Goal: Find specific page/section: Find specific page/section

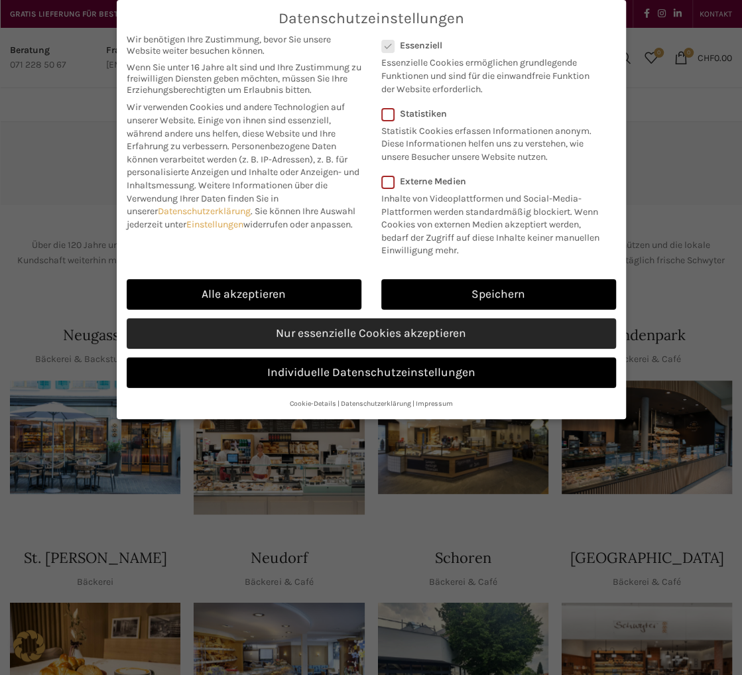
click at [406, 333] on link "Nur essenzielle Cookies akzeptieren" at bounding box center [371, 333] width 489 height 30
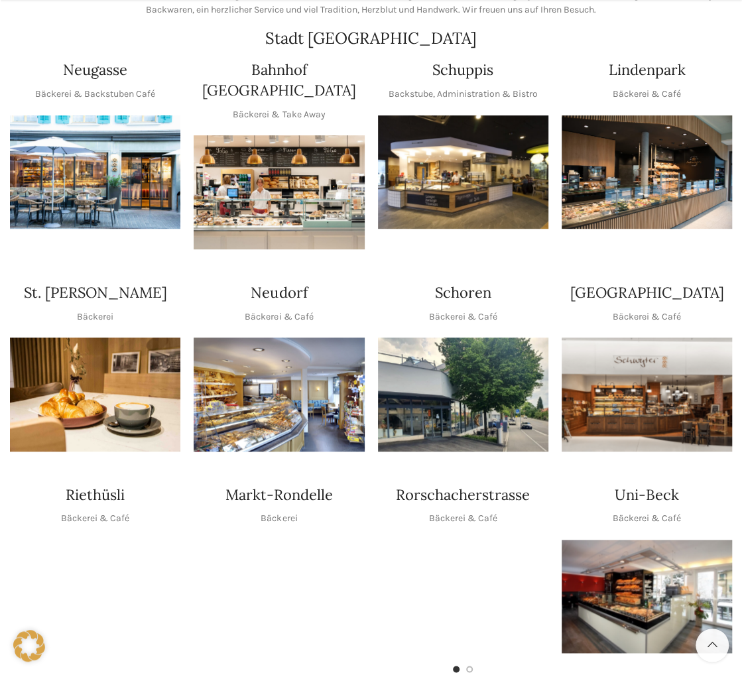
scroll to position [331, 0]
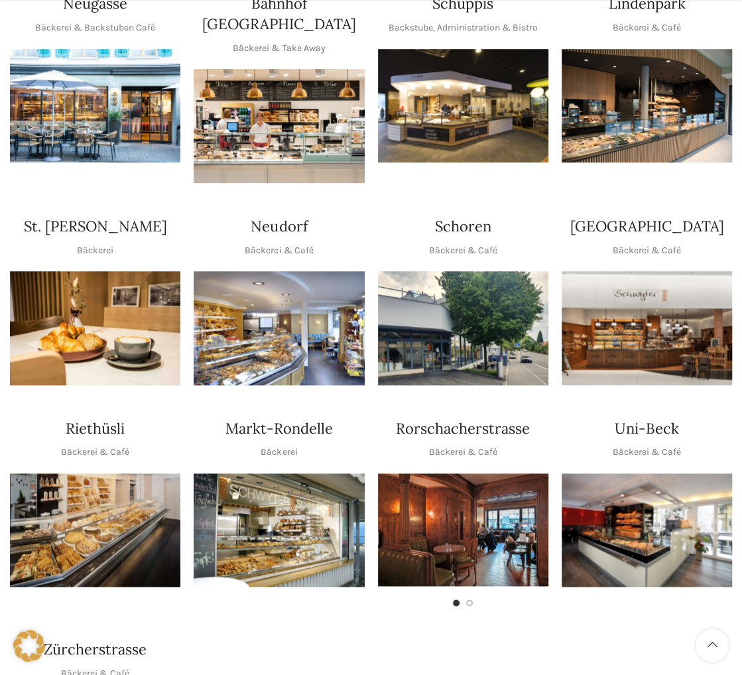
click at [638, 473] on img "1 / 1" at bounding box center [646, 529] width 170 height 113
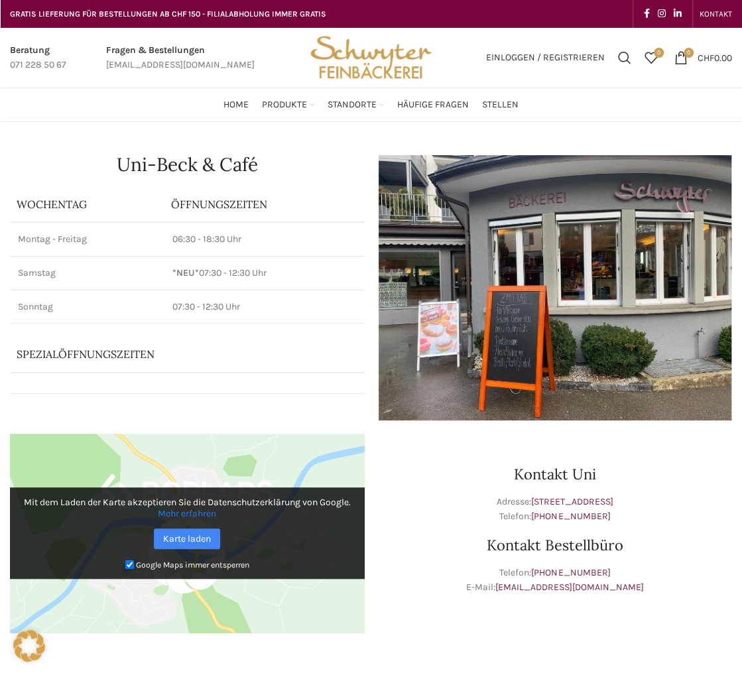
click at [465, 637] on div "Kontakt Uni Adresse: Dufourstrasse 36, 9000 St. Gallen Telefon: +41 71 244 24 5…" at bounding box center [555, 540] width 368 height 226
click at [203, 539] on link "Karte laden" at bounding box center [187, 538] width 66 height 21
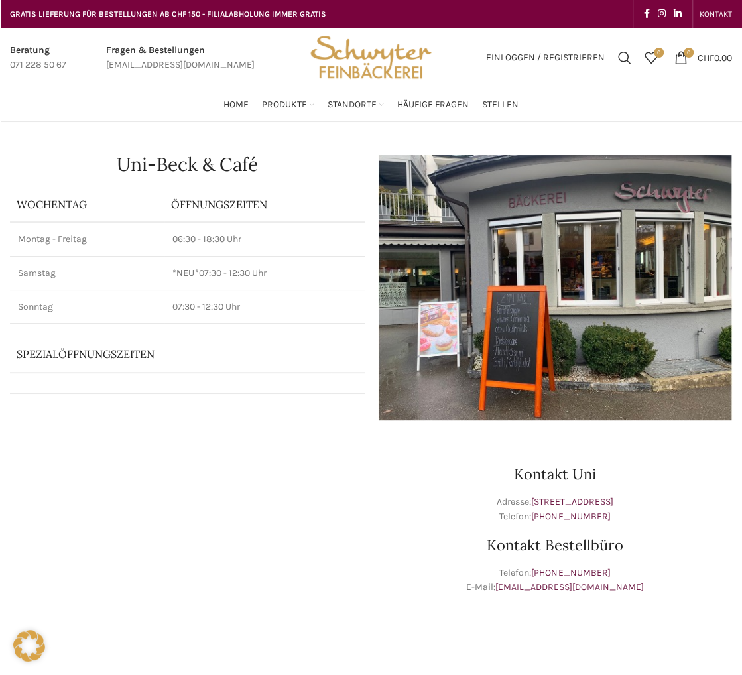
click at [182, 661] on div at bounding box center [371, 662] width 722 height 33
